Goal: Find specific page/section: Find specific page/section

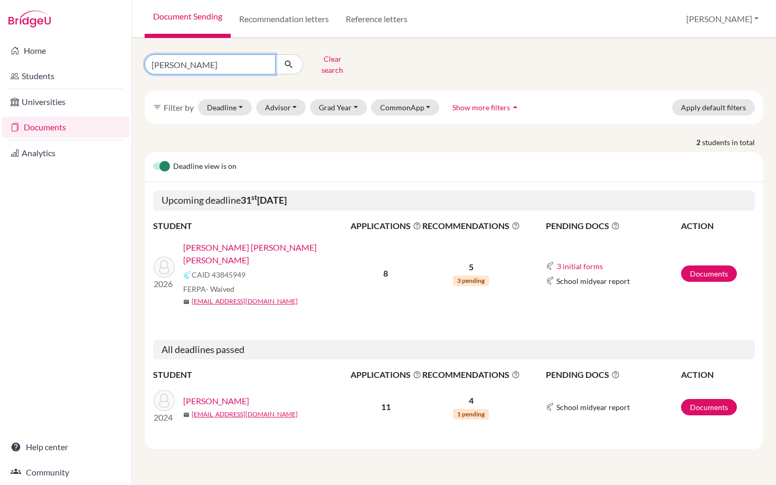
drag, startPoint x: 194, startPoint y: 59, endPoint x: 150, endPoint y: 58, distance: 43.3
click at [150, 59] on input "[PERSON_NAME]" at bounding box center [210, 64] width 131 height 20
type input "[PERSON_NAME]"
click button "submit" at bounding box center [289, 64] width 28 height 20
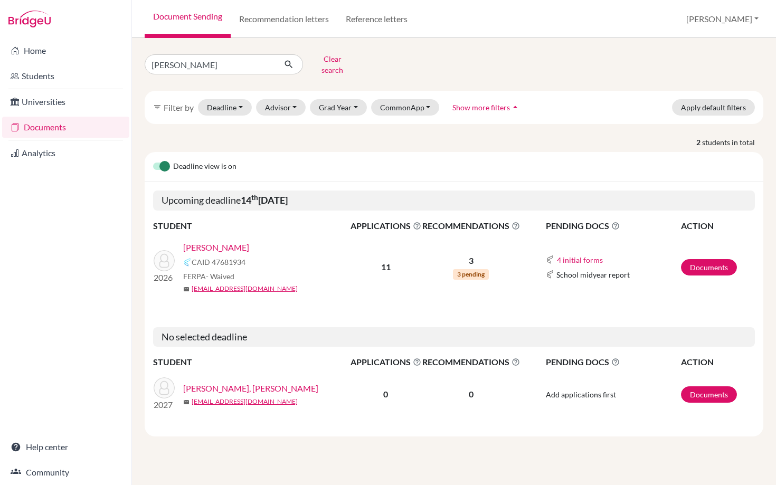
click at [220, 241] on link "[PERSON_NAME]" at bounding box center [216, 247] width 66 height 13
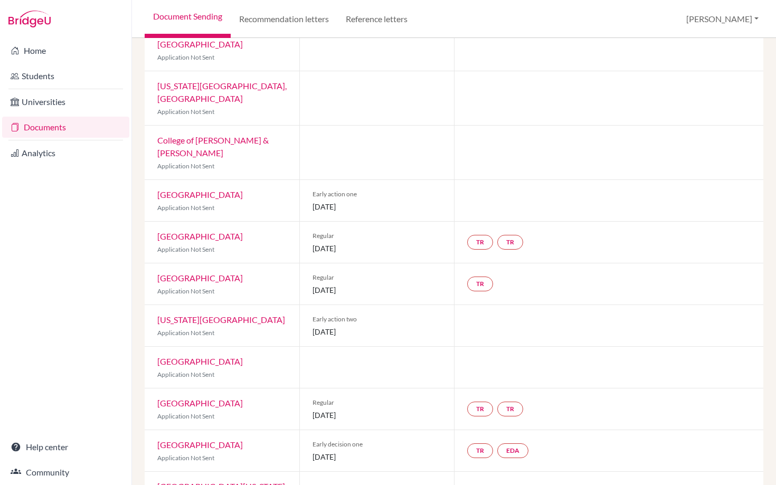
scroll to position [195, 0]
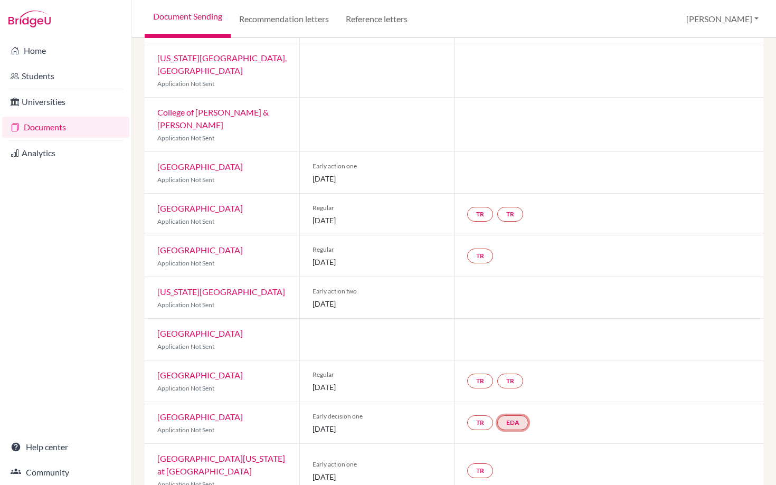
click at [513, 416] on link "EDA" at bounding box center [512, 423] width 31 height 15
click at [518, 319] on div at bounding box center [608, 339] width 309 height 41
